Goal: Task Accomplishment & Management: Complete application form

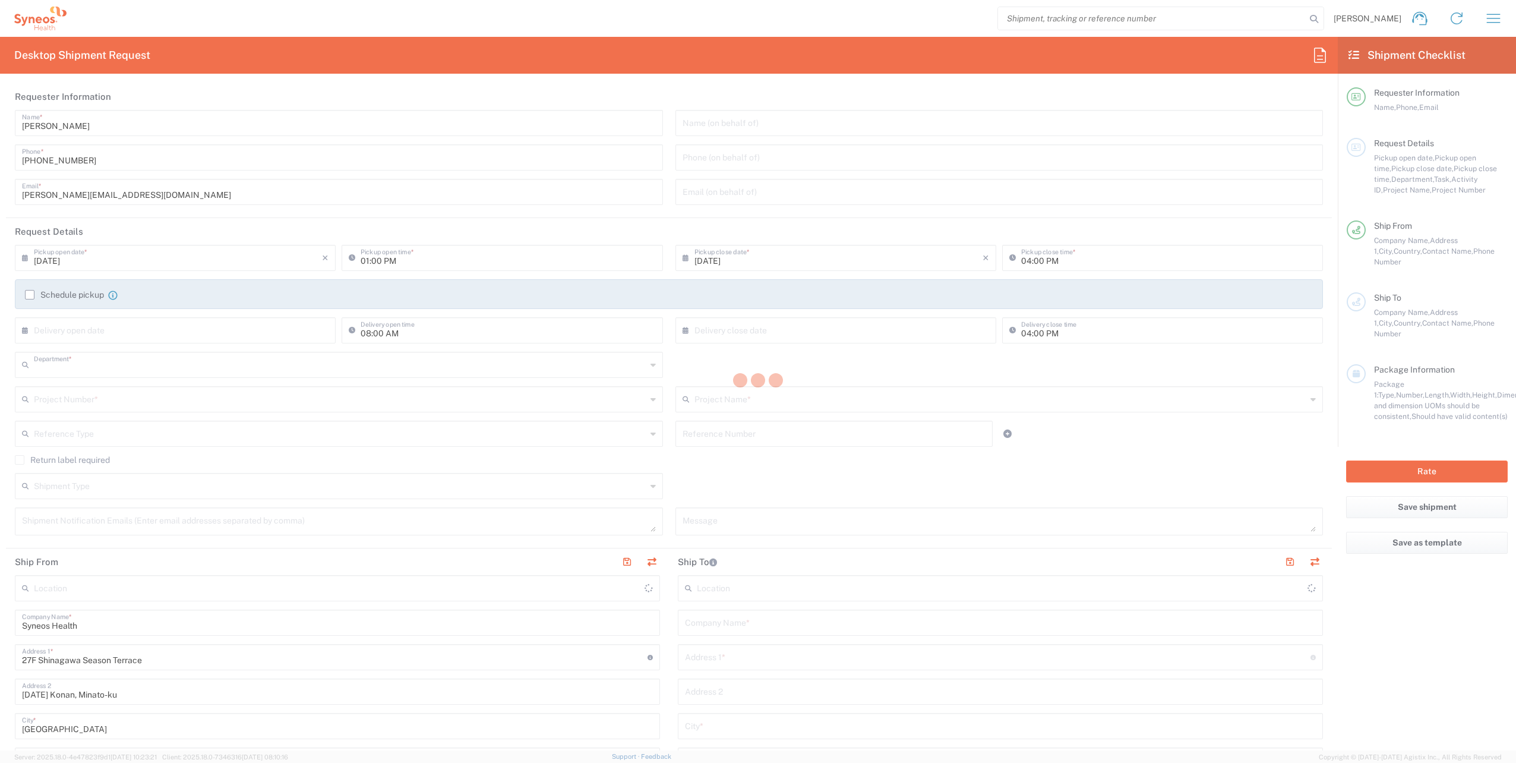
type input "8350"
type input "Tokyo Prefecture"
type input "Japan"
type input "Syneos Health Japan K.K. (Tokyo)"
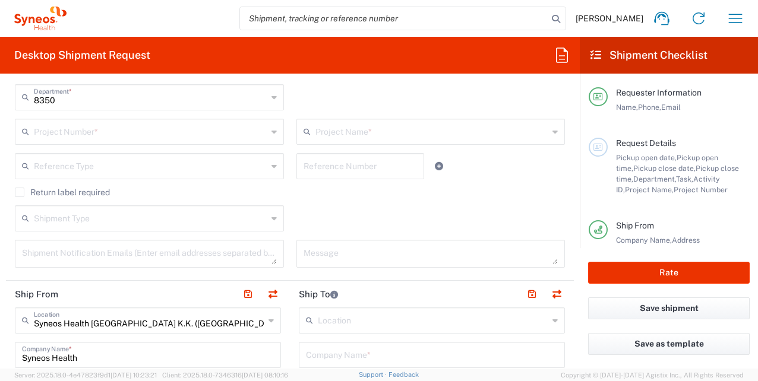
scroll to position [297, 0]
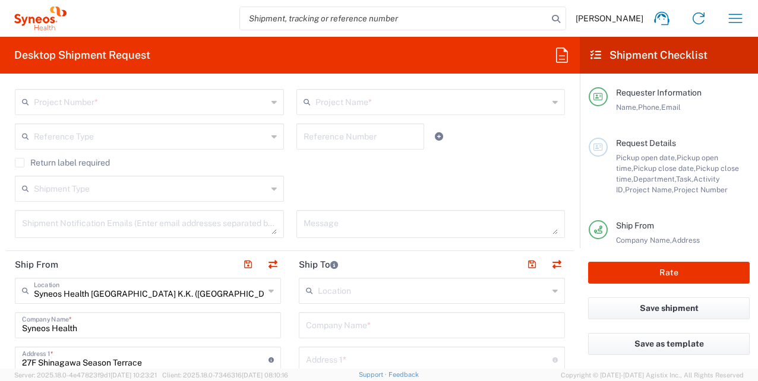
click at [149, 183] on input "text" at bounding box center [151, 188] width 234 height 21
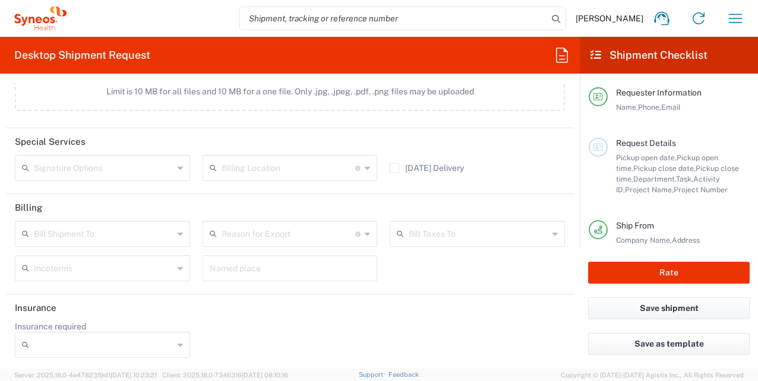
scroll to position [1478, 0]
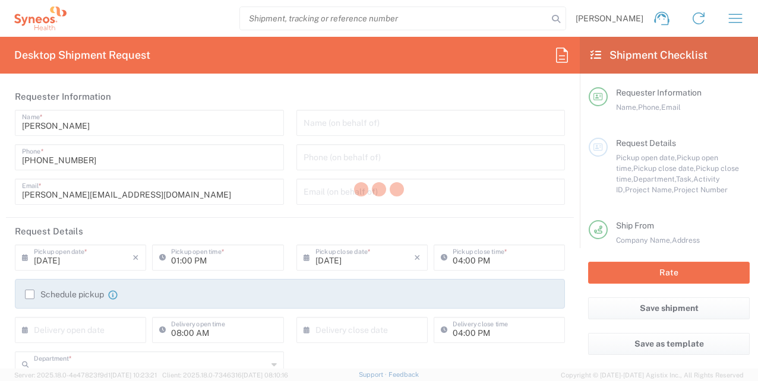
type input "8350"
type input "Syneos Health Japan K.K. (Tokyo)"
type input "Tokyo Prefecture"
type input "Japan"
